Goal: Information Seeking & Learning: Learn about a topic

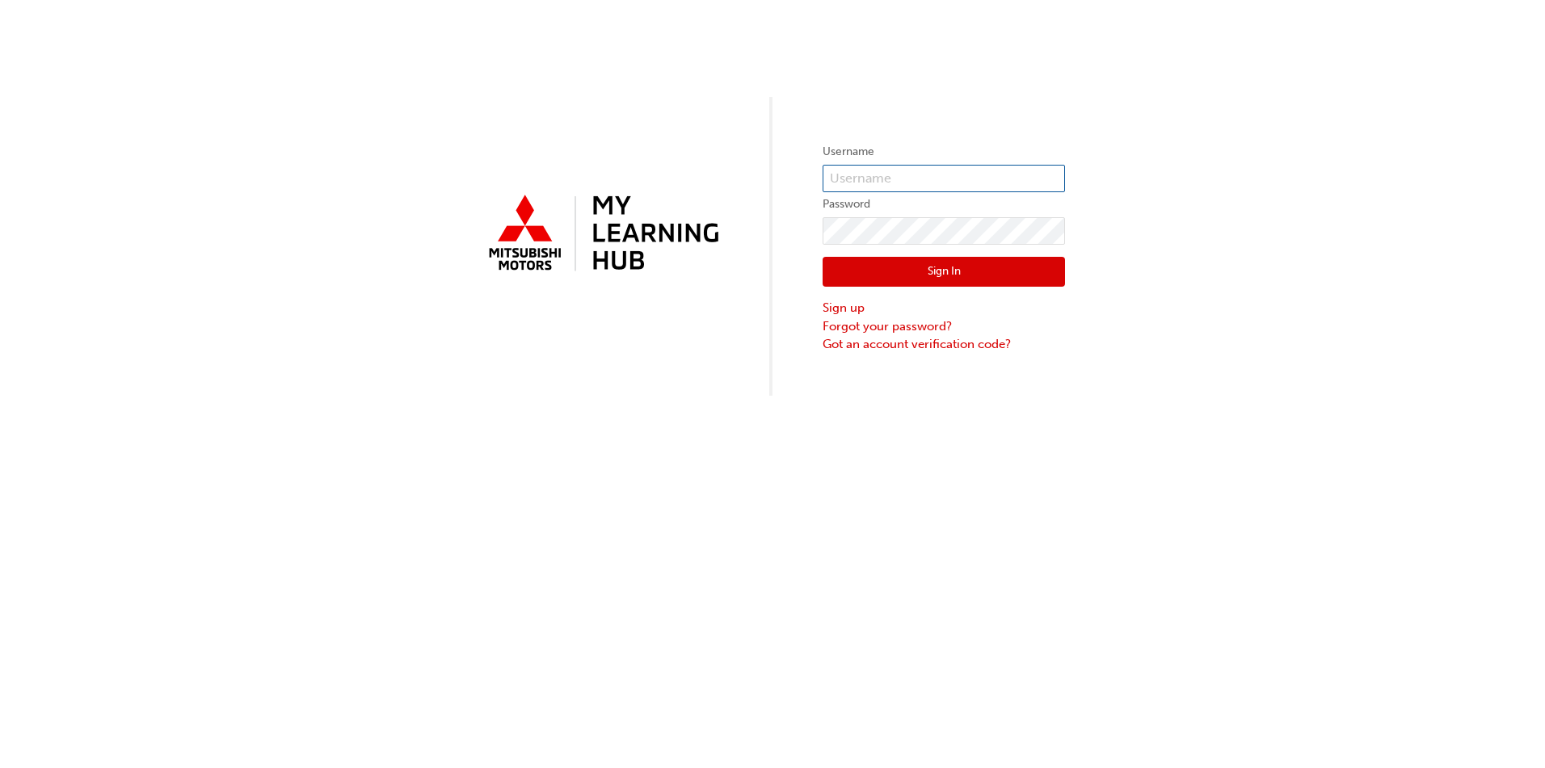
click at [877, 177] on input "text" at bounding box center [943, 178] width 242 height 27
type input "[PERSON_NAME][EMAIL_ADDRESS][PERSON_NAME][DOMAIN_NAME]"
click at [923, 267] on button "Sign In" at bounding box center [943, 272] width 242 height 31
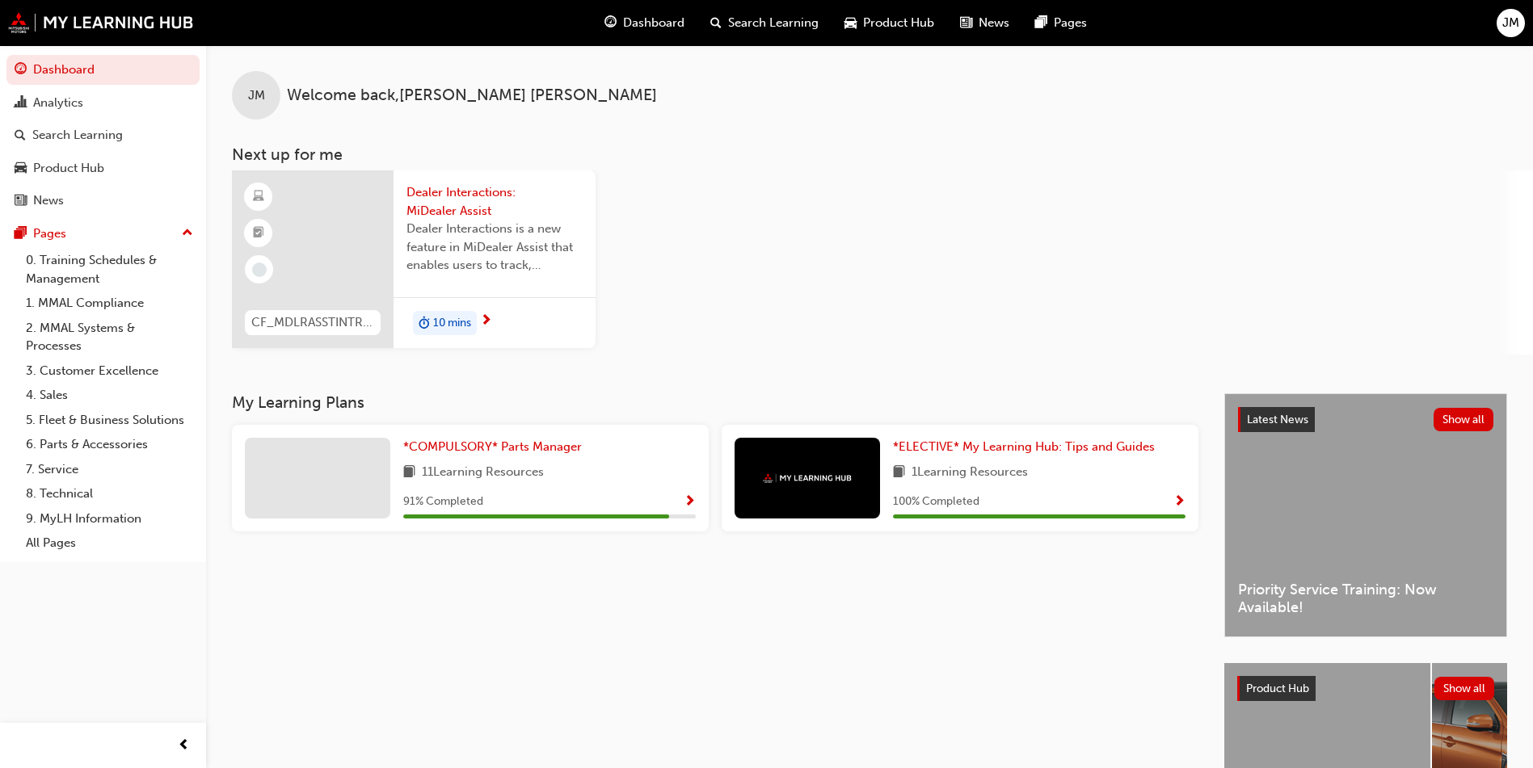
click at [688, 499] on span "Show Progress" at bounding box center [689, 502] width 12 height 15
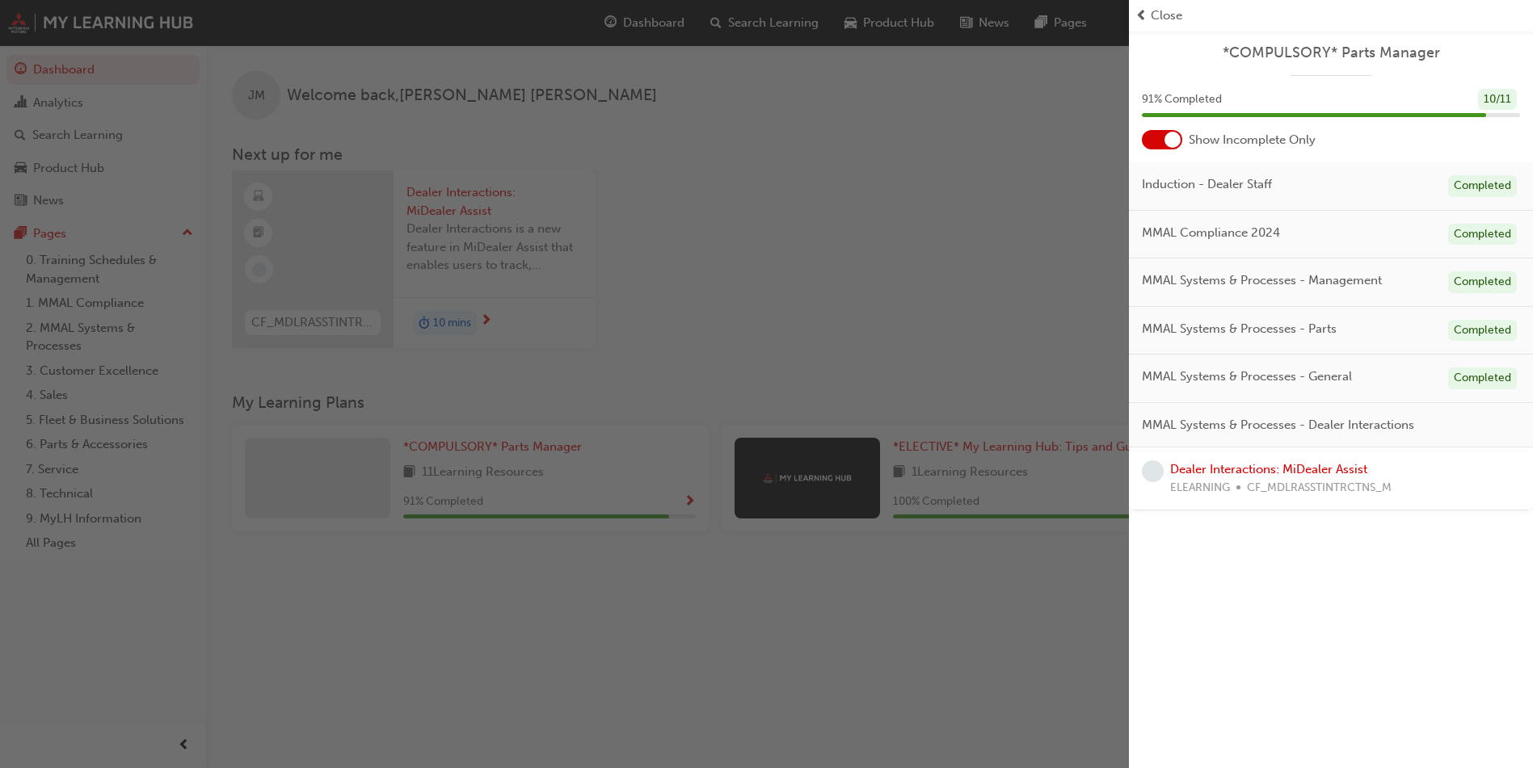
click at [1167, 138] on div at bounding box center [1172, 140] width 16 height 16
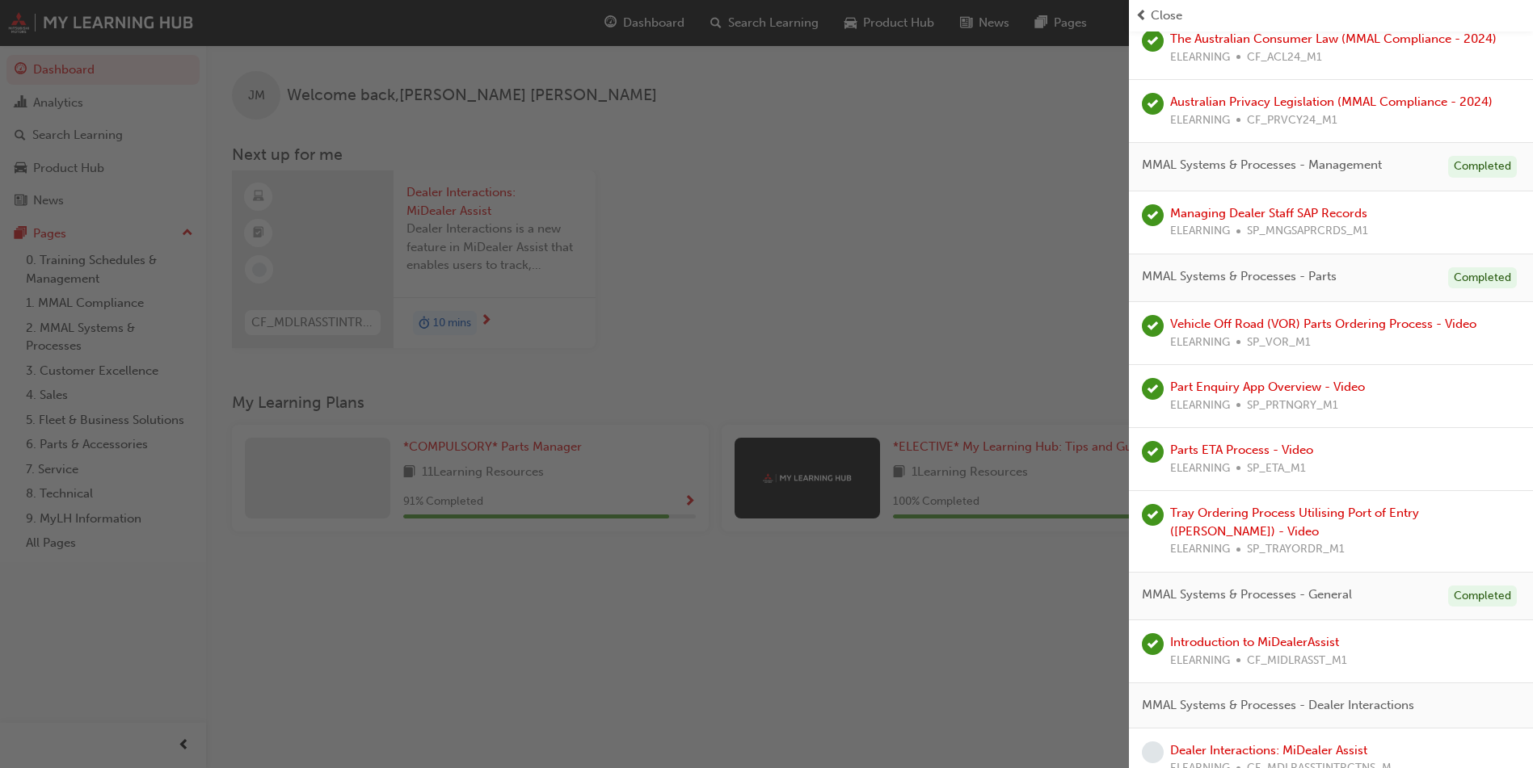
scroll to position [409, 0]
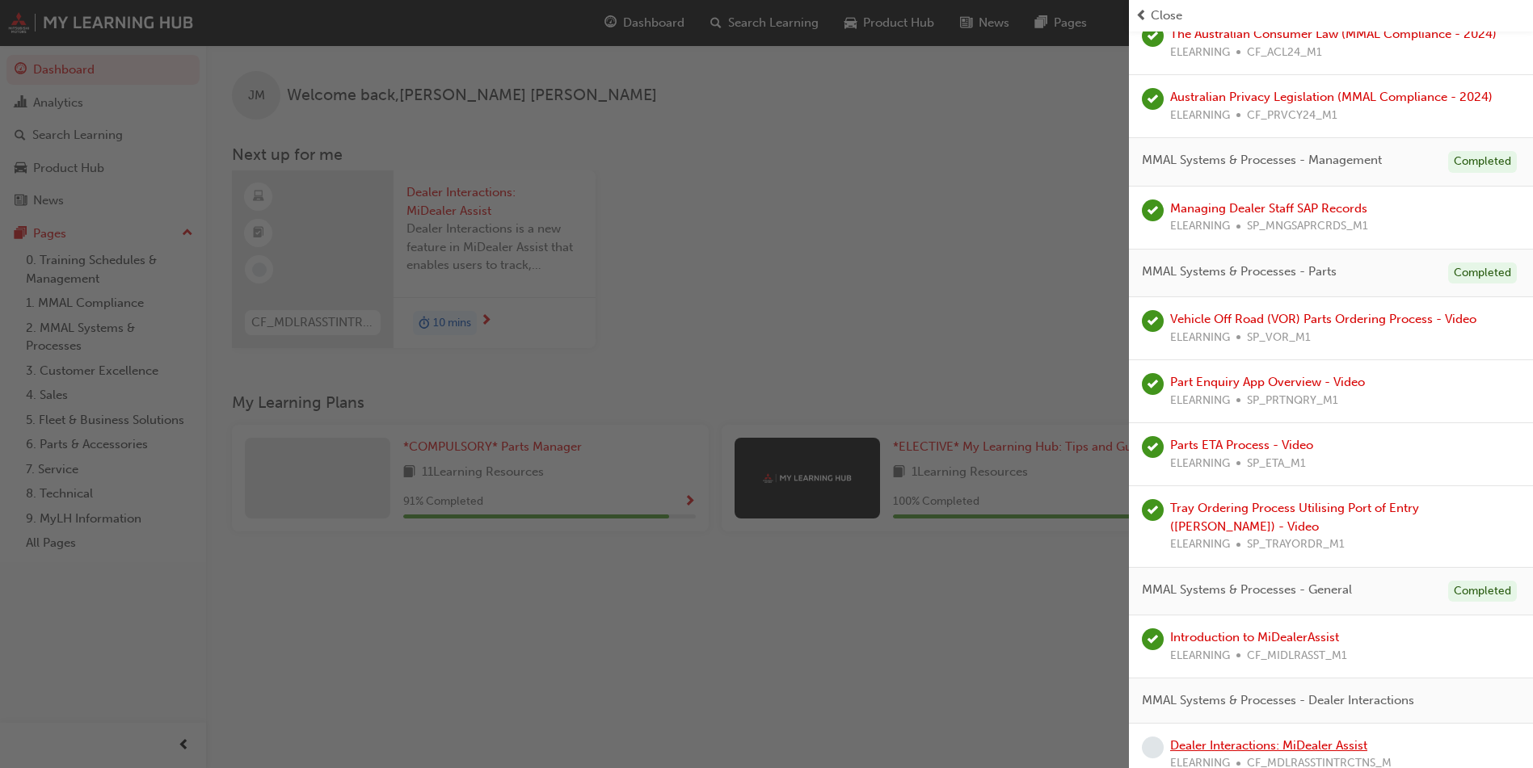
click at [1268, 738] on link "Dealer Interactions: MiDealer Assist" at bounding box center [1268, 745] width 197 height 15
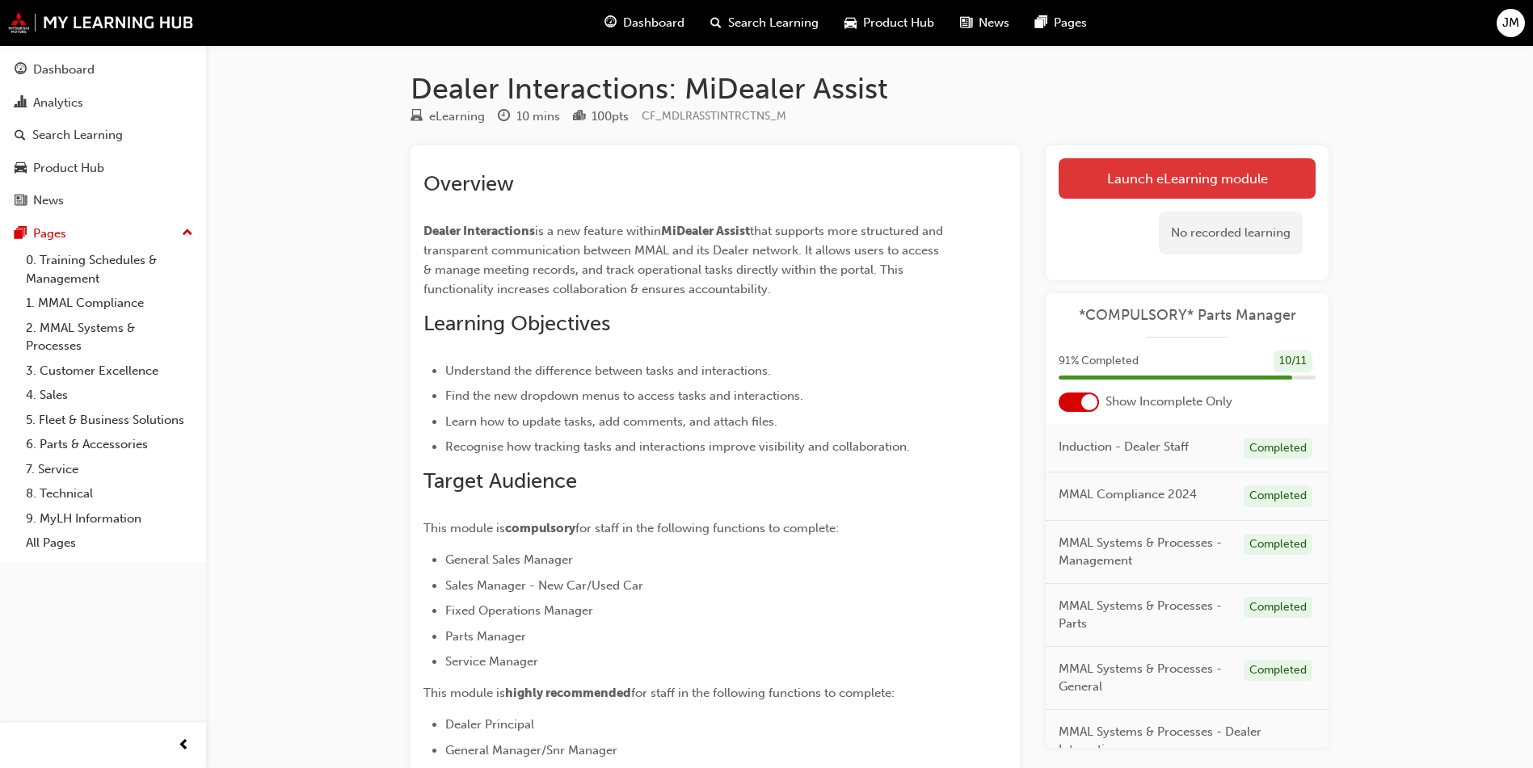
click at [1174, 179] on link "Launch eLearning module" at bounding box center [1186, 178] width 257 height 40
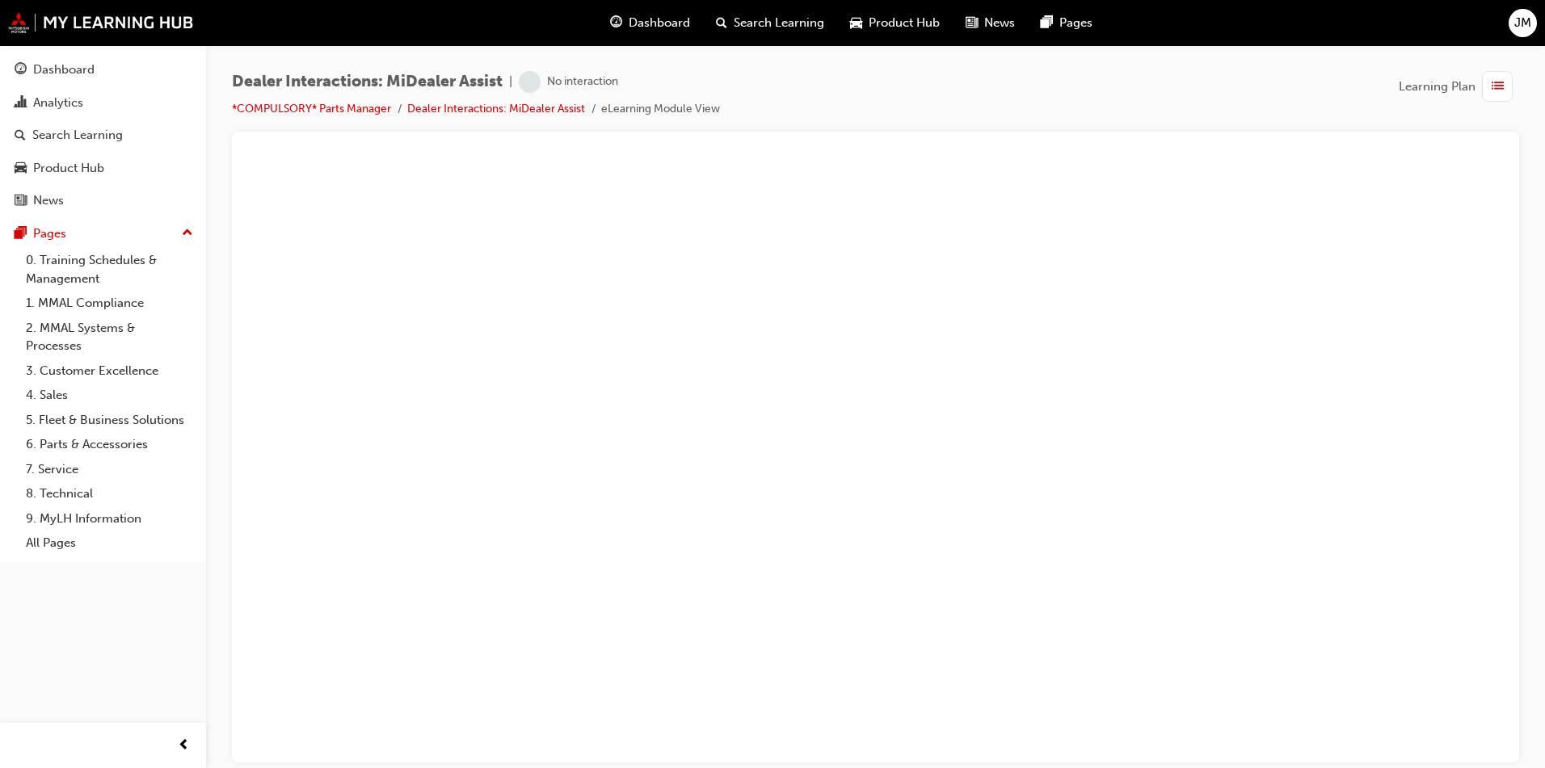
click at [654, 27] on span "Dashboard" at bounding box center [659, 23] width 61 height 19
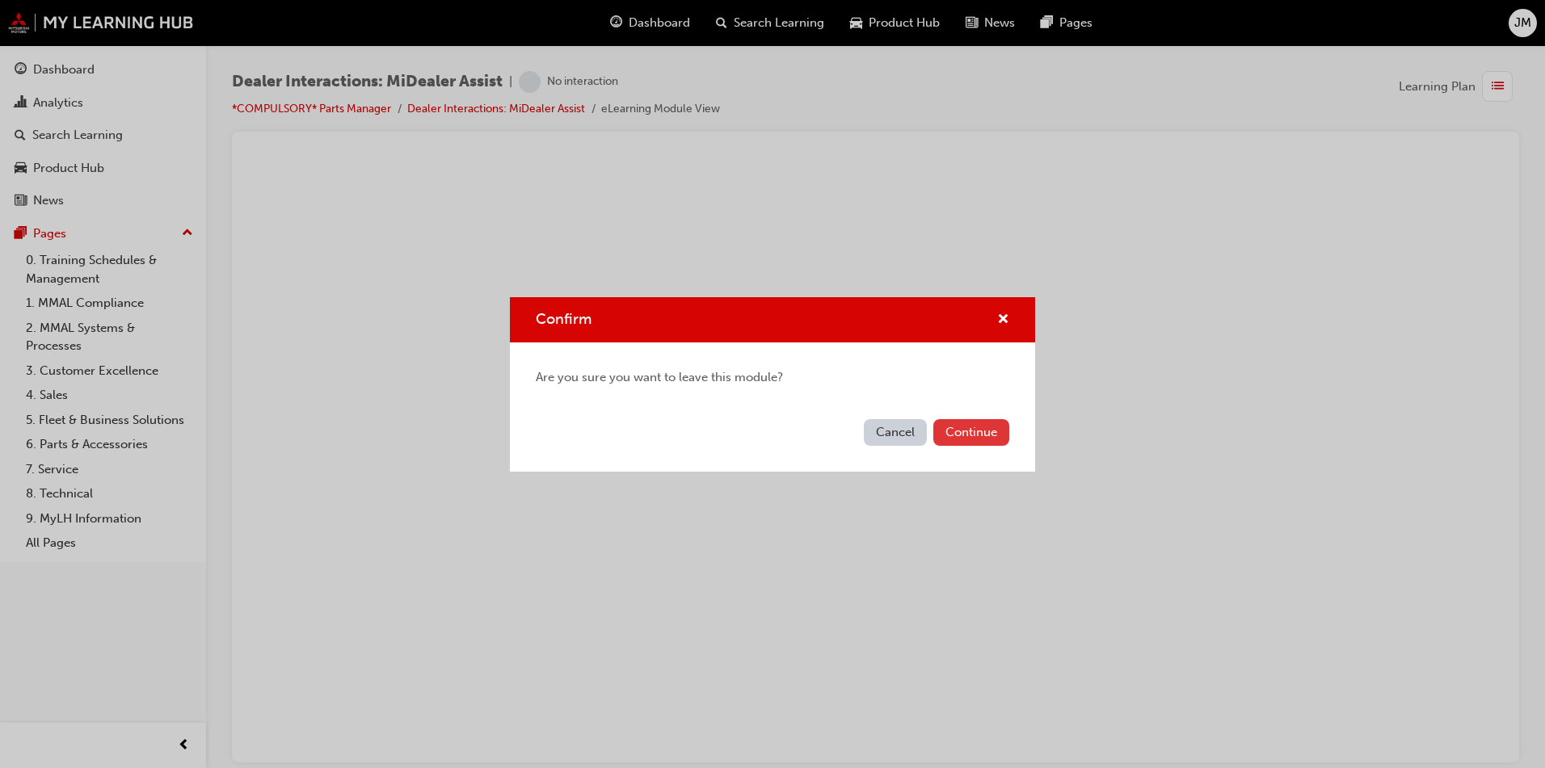
click at [979, 426] on button "Continue" at bounding box center [971, 432] width 76 height 27
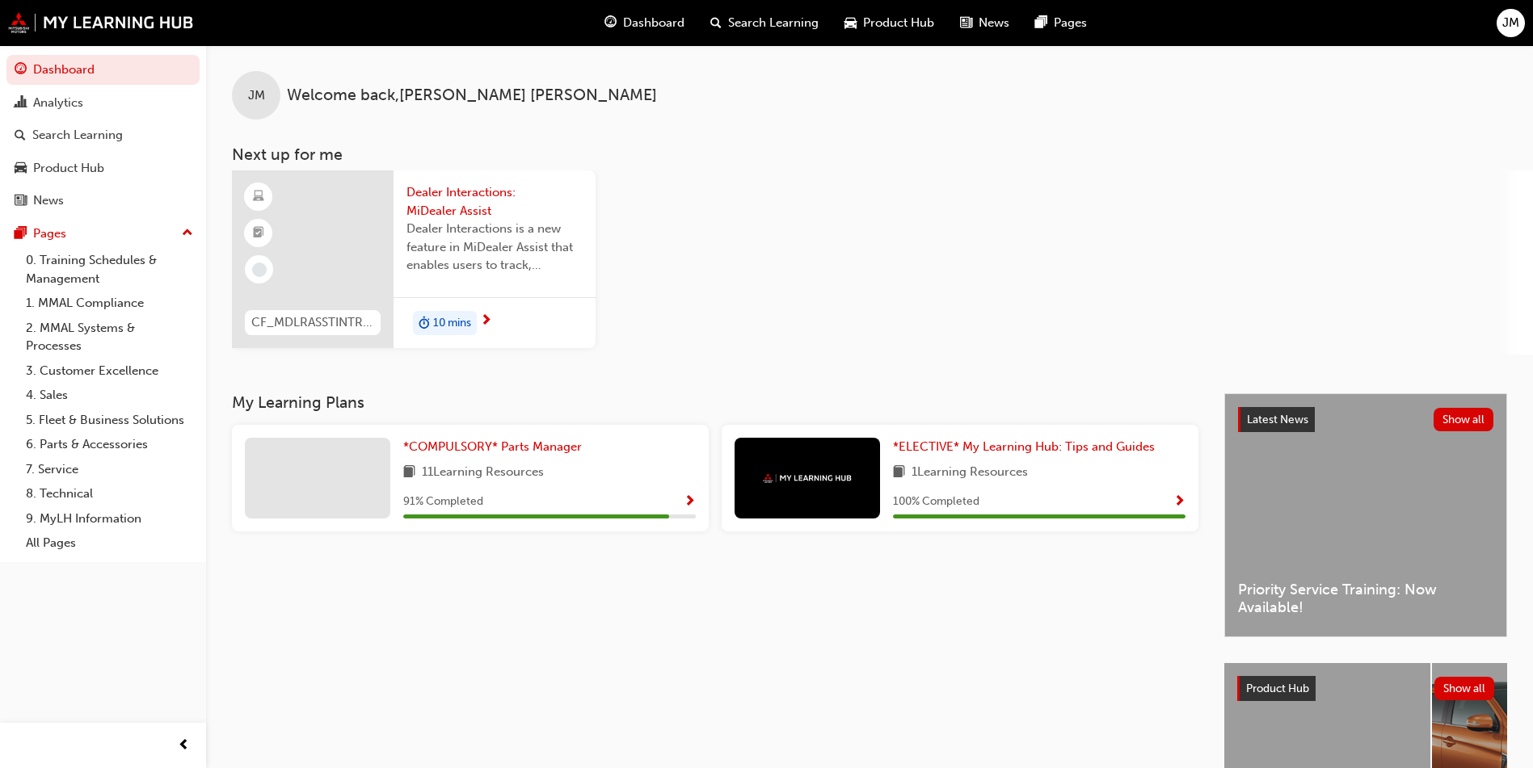
click at [489, 315] on span "next-icon" at bounding box center [486, 321] width 12 height 15
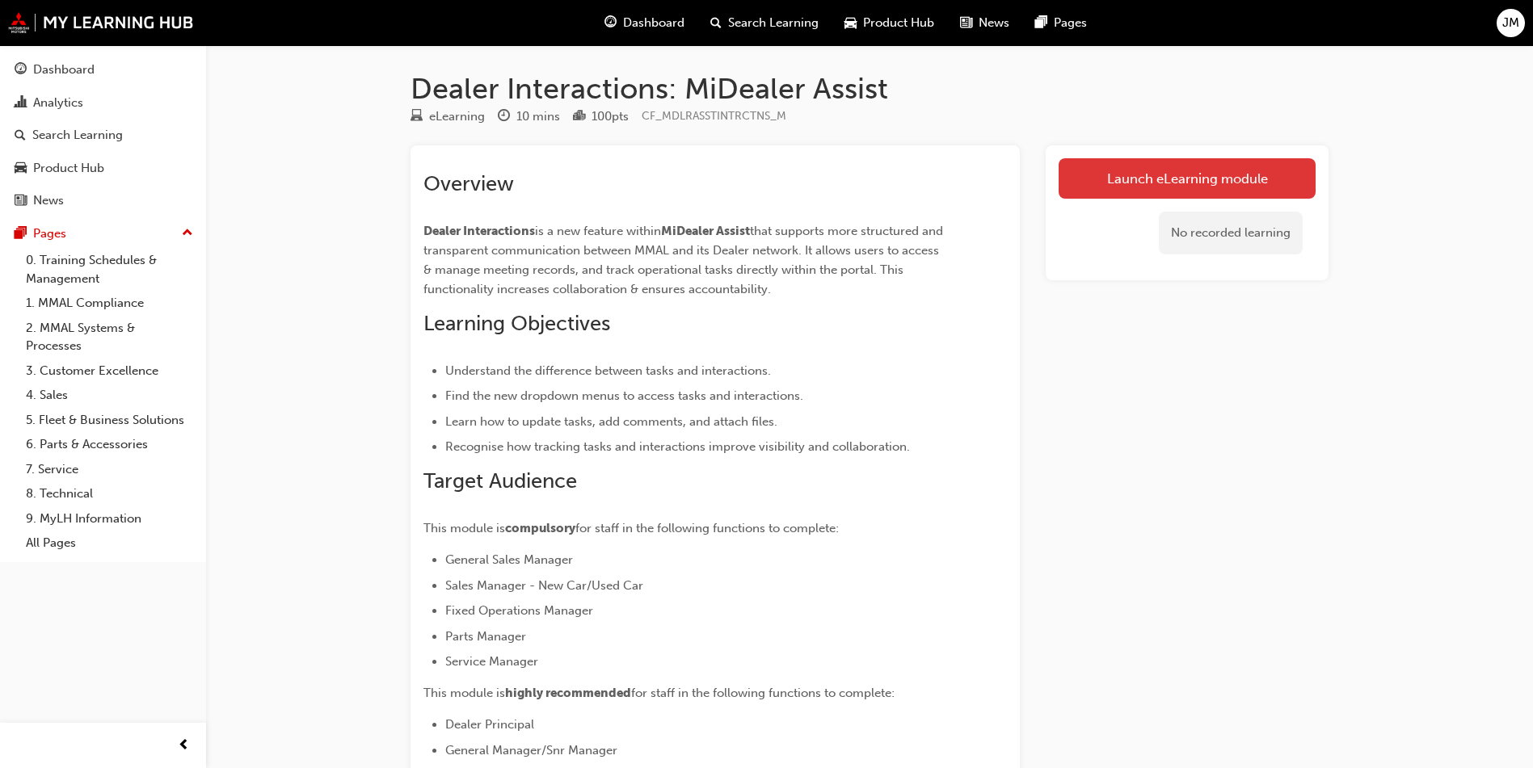
click at [1150, 173] on link "Launch eLearning module" at bounding box center [1186, 178] width 257 height 40
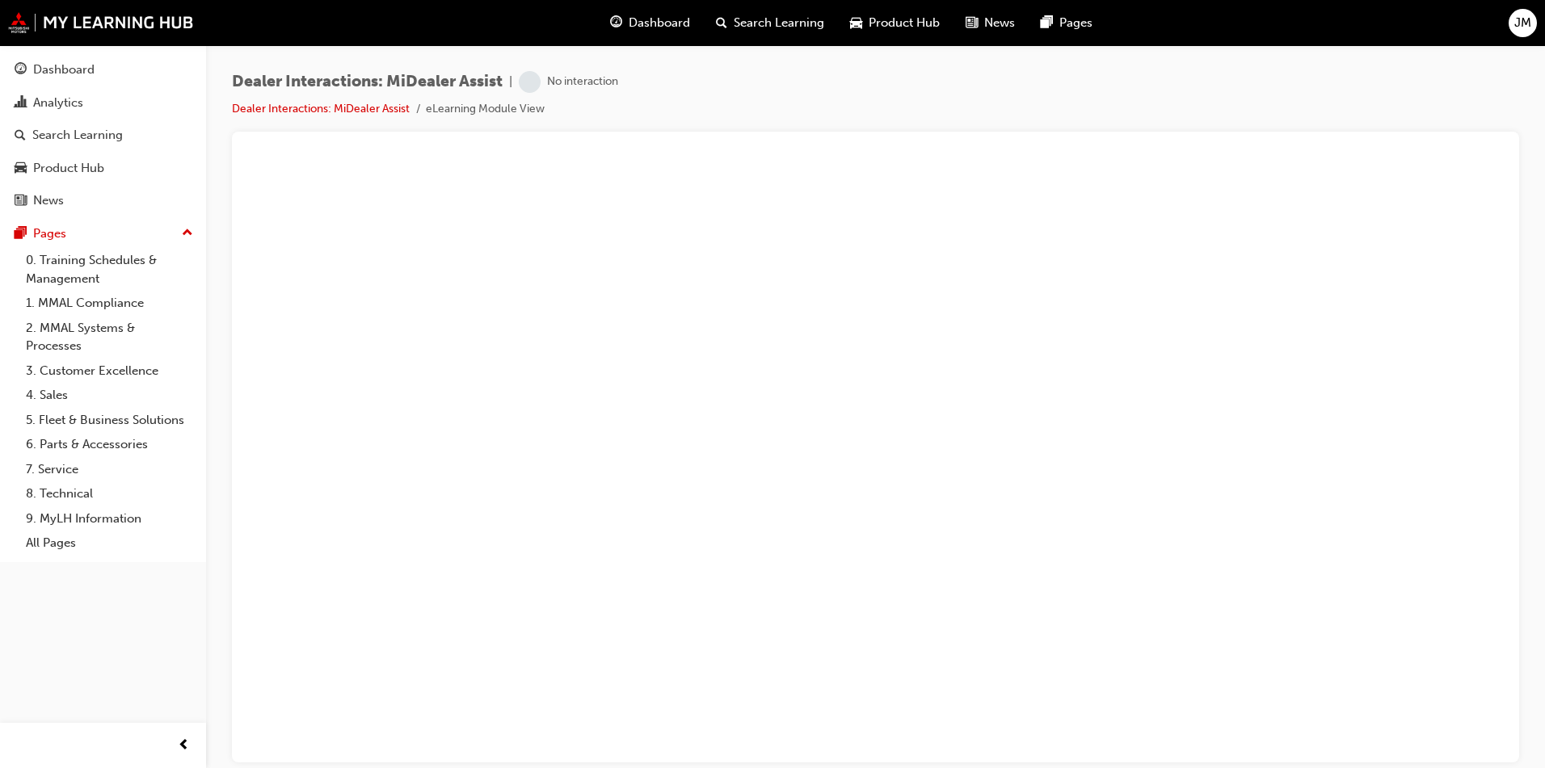
drag, startPoint x: 1122, startPoint y: 0, endPoint x: 1056, endPoint y: 134, distance: 149.6
click at [1056, 134] on div at bounding box center [875, 447] width 1287 height 631
click at [530, 82] on span "learningRecordVerb_NONE-icon" at bounding box center [530, 82] width 22 height 22
drag, startPoint x: 1396, startPoint y: 0, endPoint x: 1092, endPoint y: 107, distance: 321.9
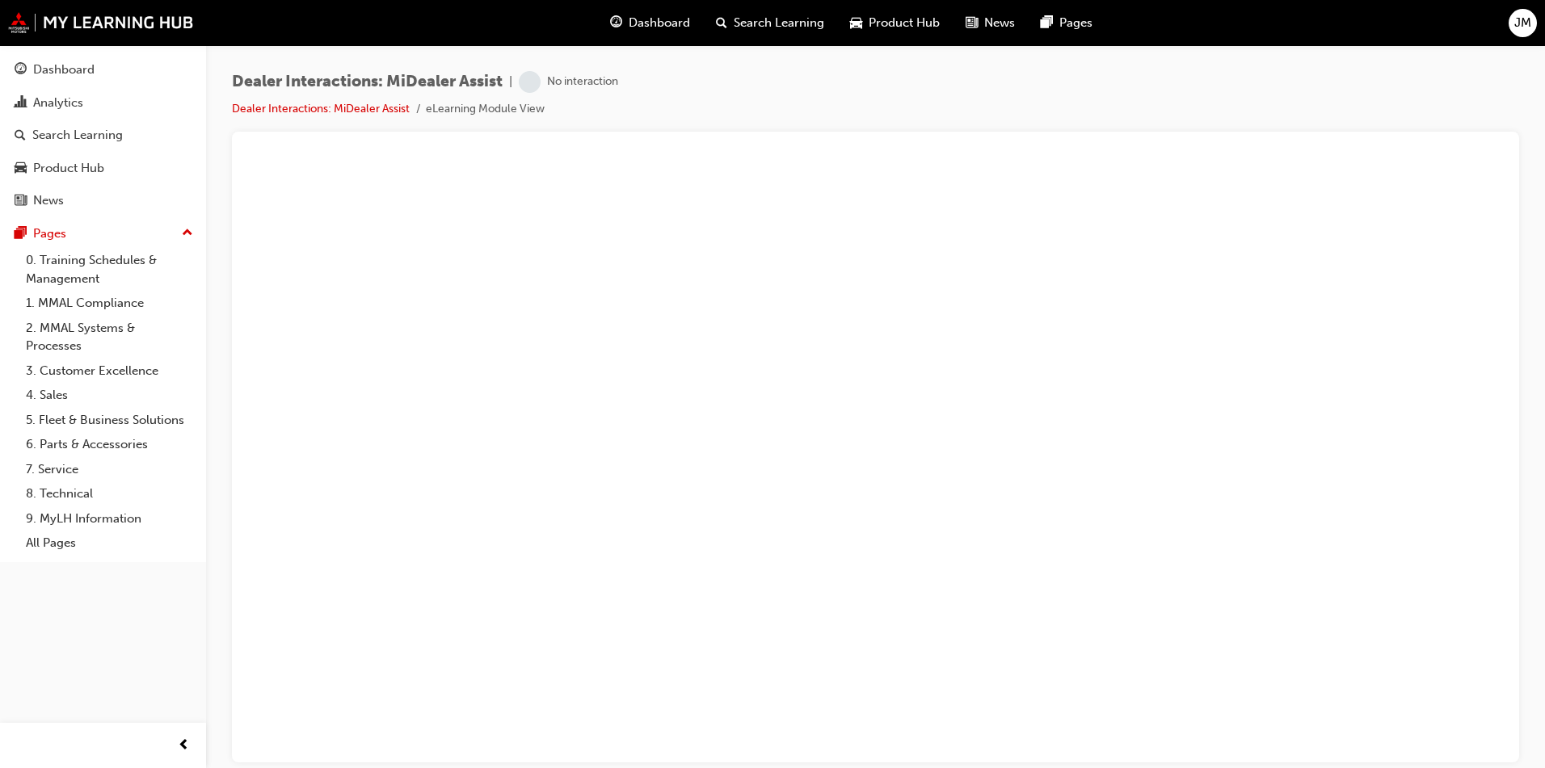
click at [1092, 107] on div "Dealer Interactions: MiDealer Assist | No interaction Dealer Interactions: MiDe…" at bounding box center [875, 101] width 1287 height 61
